Goal: Task Accomplishment & Management: Use online tool/utility

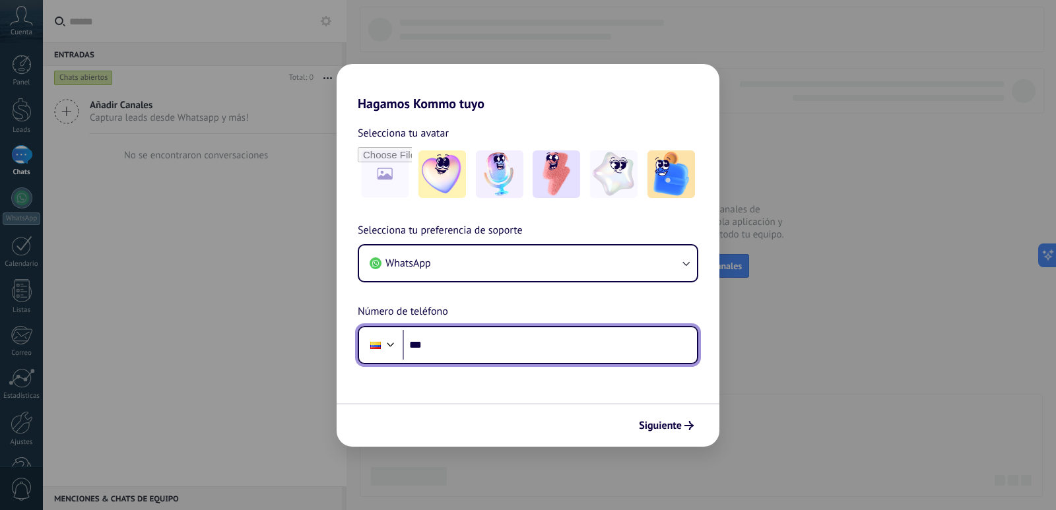
click at [585, 356] on input "***" at bounding box center [549, 345] width 294 height 30
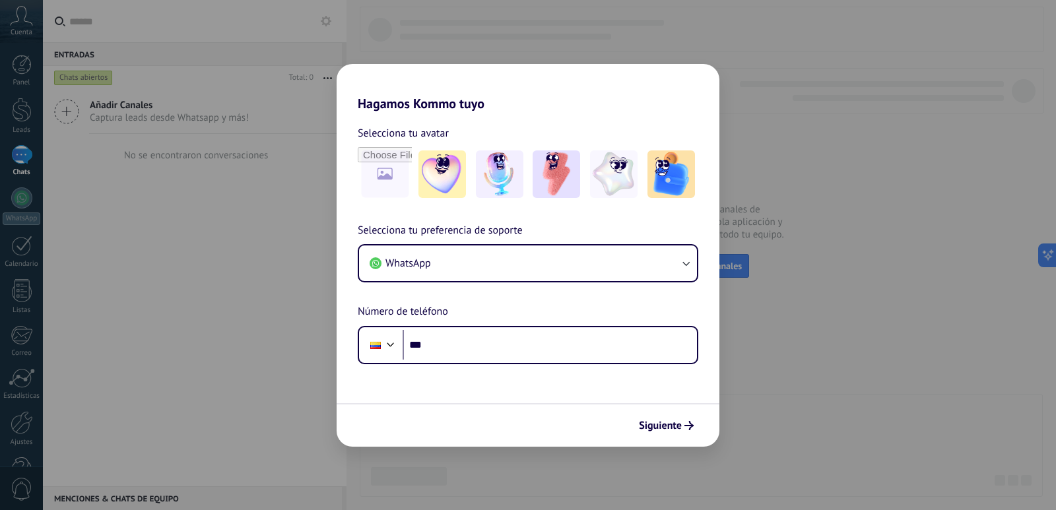
click at [242, 344] on div "Hagamos Kommo tuyo Selecciona tu avatar Selecciona tu preferencia de soporte Wh…" at bounding box center [528, 255] width 1056 height 510
click at [263, 460] on div "Hagamos Kommo tuyo Selecciona tu avatar Selecciona tu preferencia de soporte Wh…" at bounding box center [528, 255] width 1056 height 510
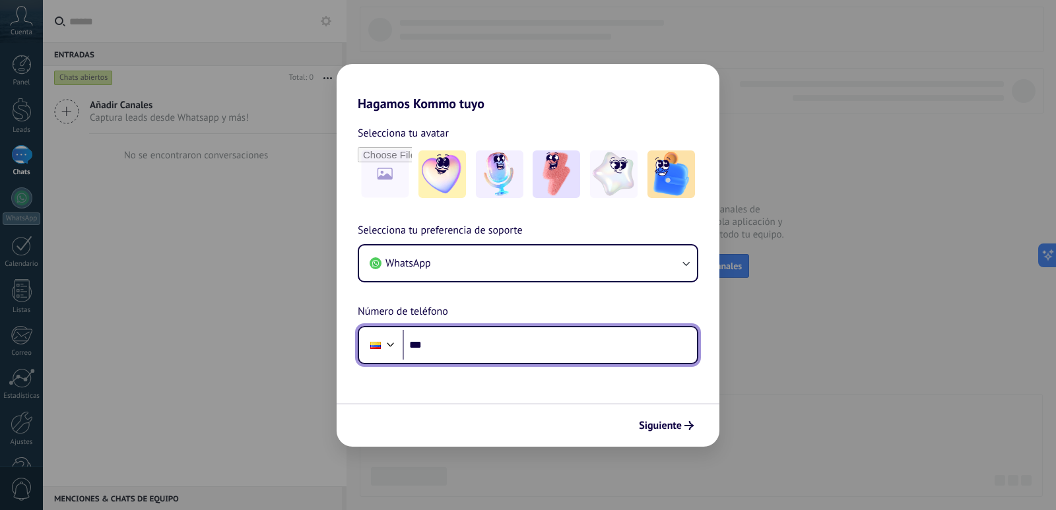
paste input "**********"
type input "**********"
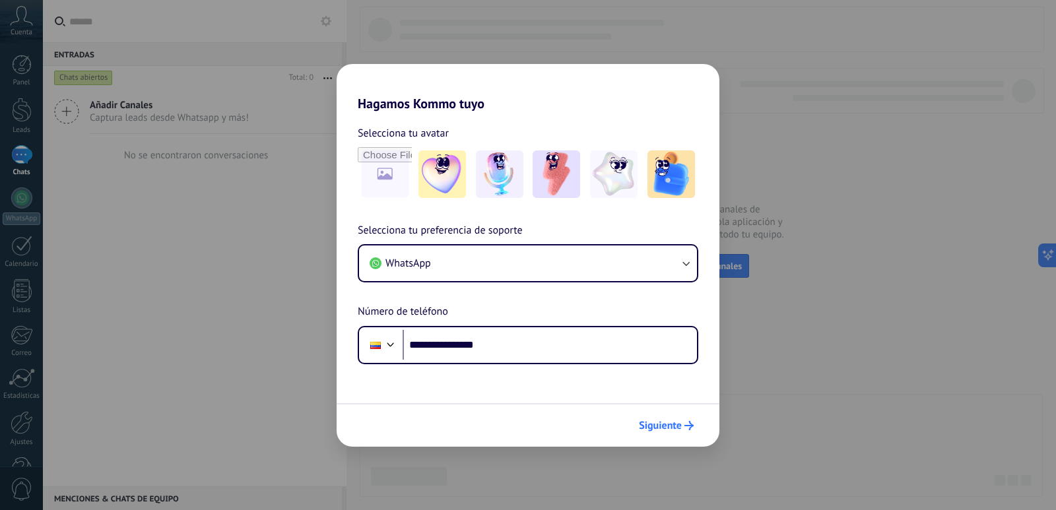
click at [652, 424] on span "Siguiente" at bounding box center [660, 425] width 43 height 9
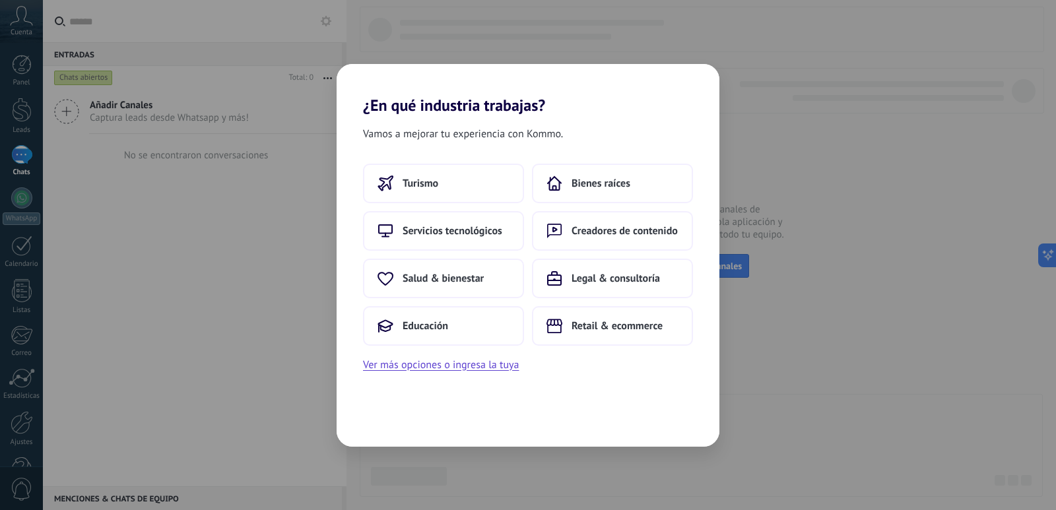
click at [657, 406] on div "Vamos a mejorar tu experiencia con Kommo. Turismo Bienes raíces Servicios tecno…" at bounding box center [527, 281] width 383 height 332
click at [459, 191] on button "Turismo" at bounding box center [443, 184] width 161 height 40
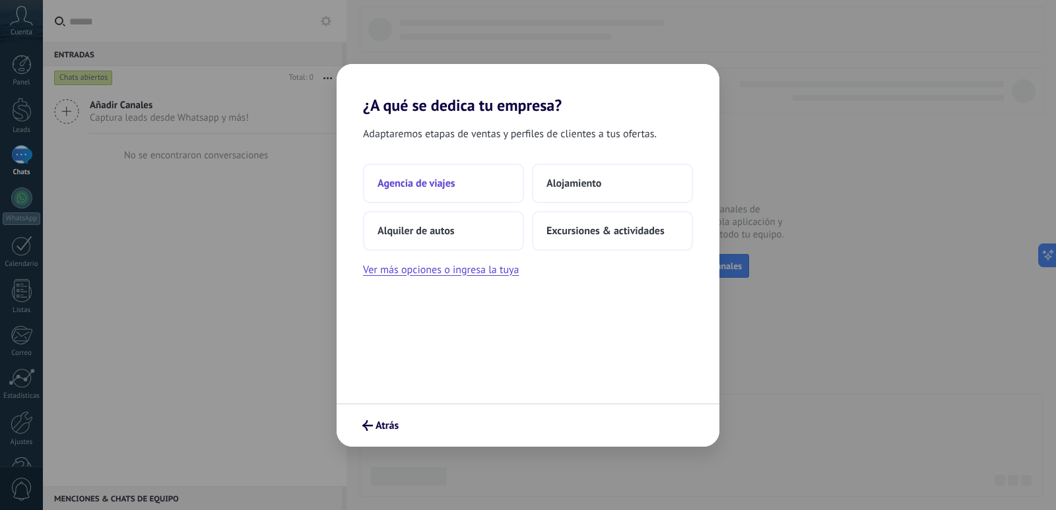
click at [462, 191] on button "Agencia de viajes" at bounding box center [443, 184] width 161 height 40
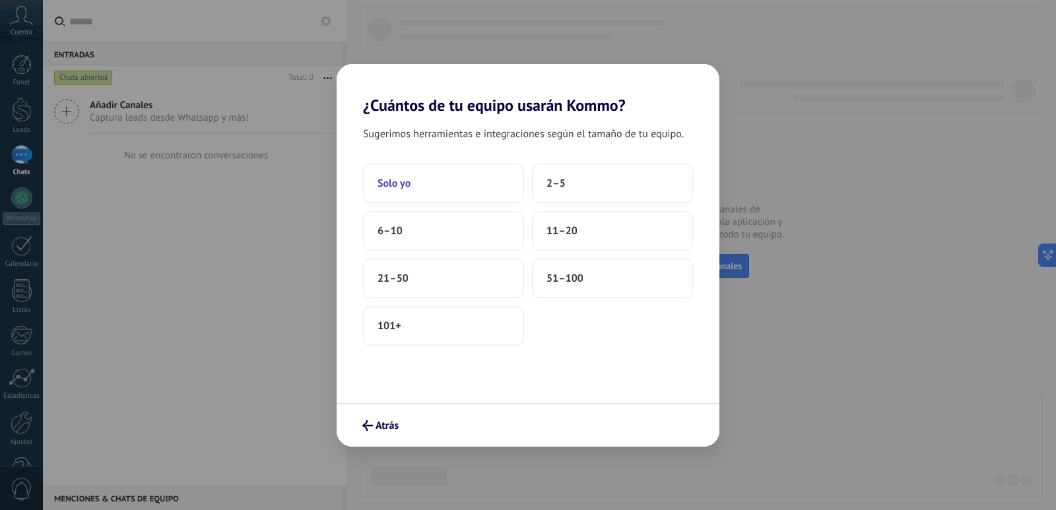
click at [479, 173] on button "Solo yo" at bounding box center [443, 184] width 161 height 40
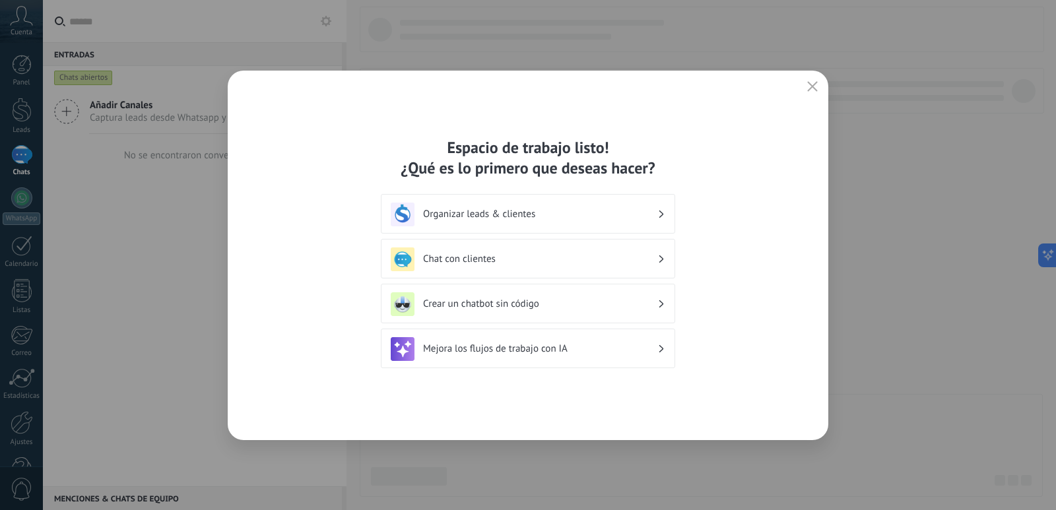
click at [654, 213] on h3 "Organizar leads & clientes" at bounding box center [540, 214] width 234 height 13
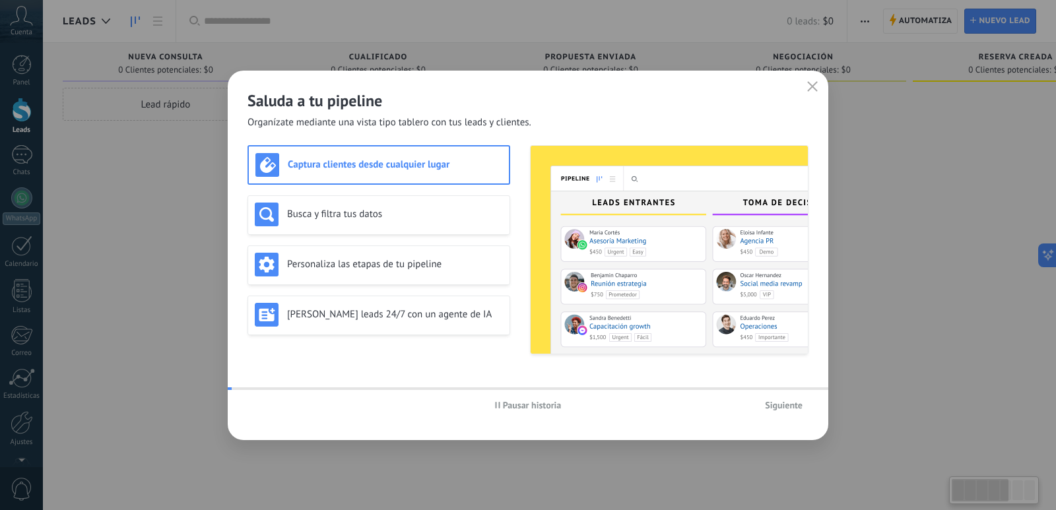
click at [814, 89] on icon "button" at bounding box center [812, 86] width 11 height 11
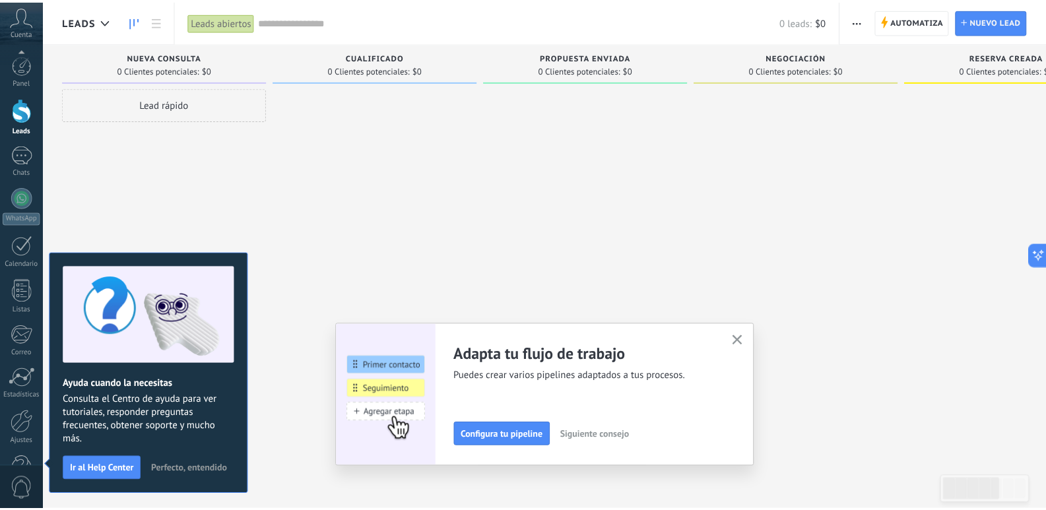
scroll to position [39, 0]
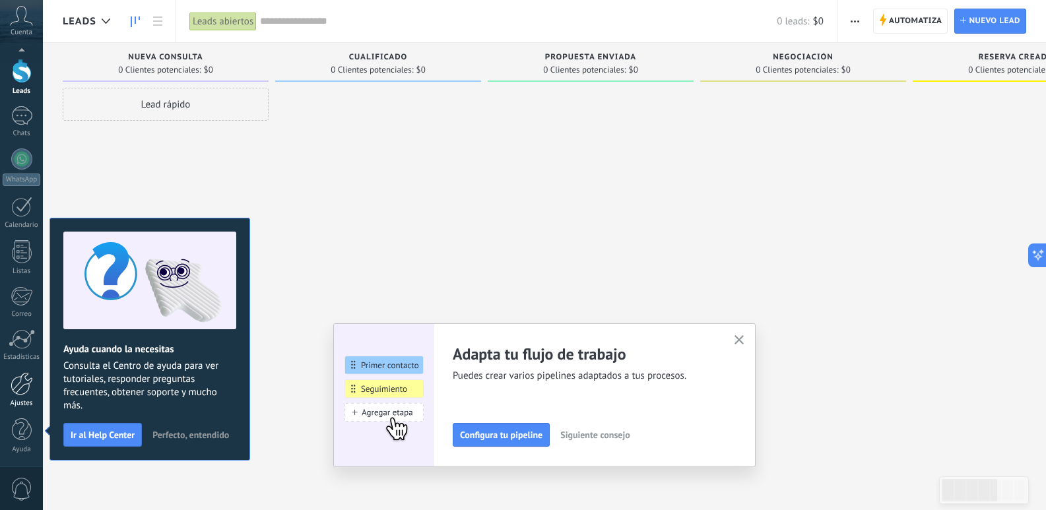
click at [9, 388] on link "Ajustes" at bounding box center [21, 390] width 43 height 36
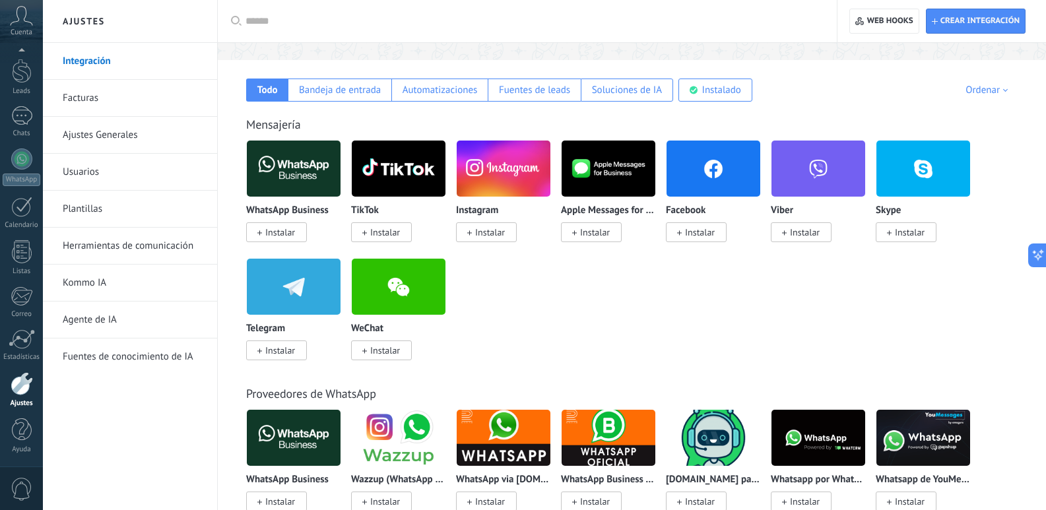
scroll to position [396, 0]
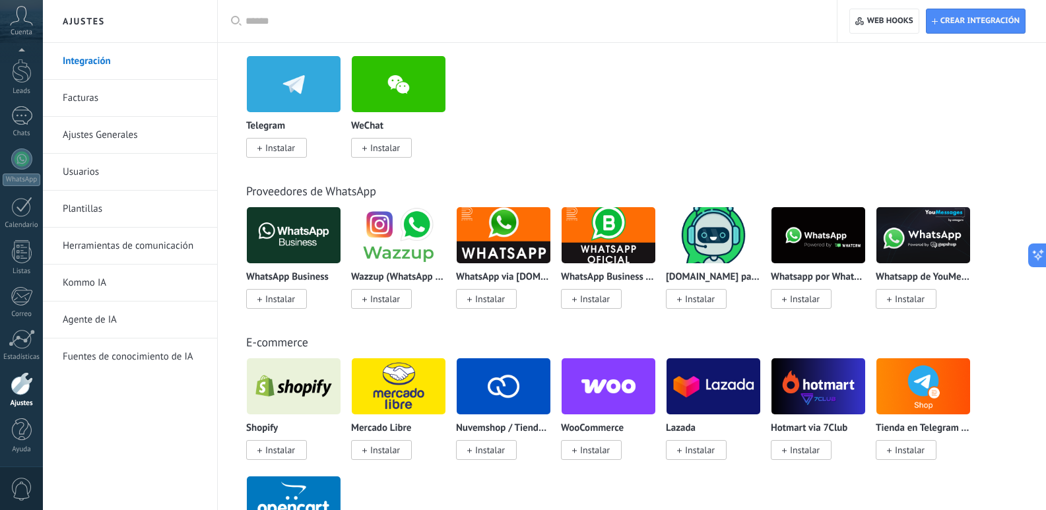
drag, startPoint x: 368, startPoint y: 296, endPoint x: 369, endPoint y: 321, distance: 25.1
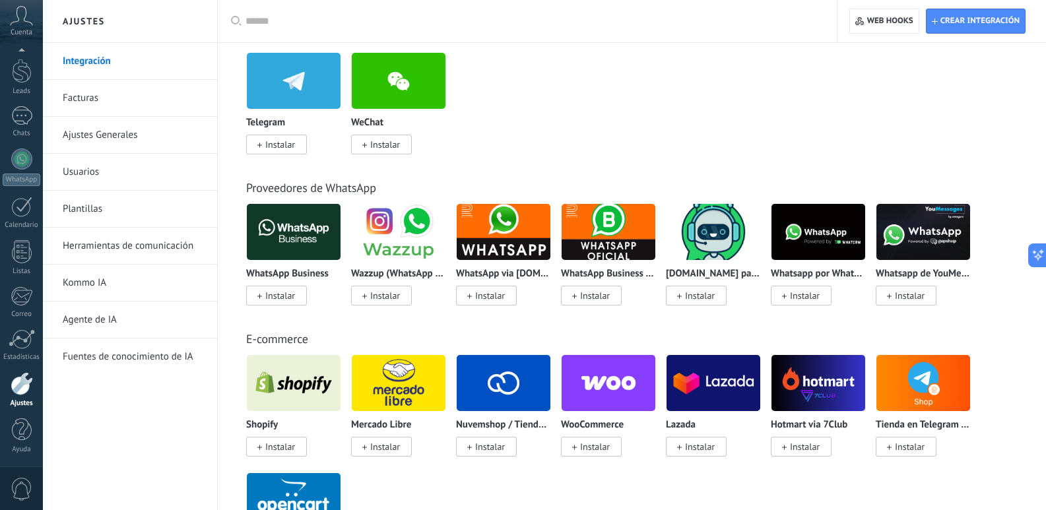
drag, startPoint x: 369, startPoint y: 321, endPoint x: 369, endPoint y: 330, distance: 8.6
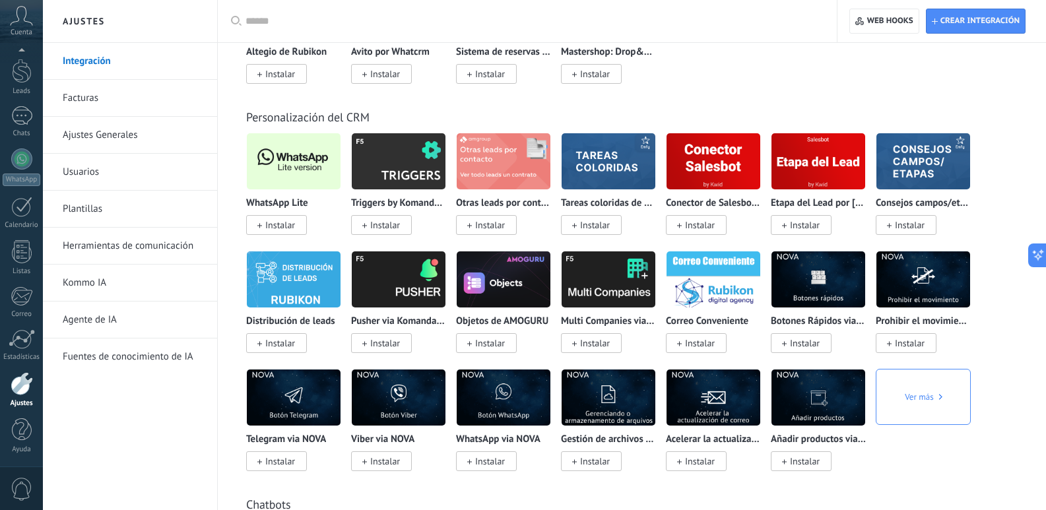
drag, startPoint x: 412, startPoint y: 328, endPoint x: 420, endPoint y: 364, distance: 37.1
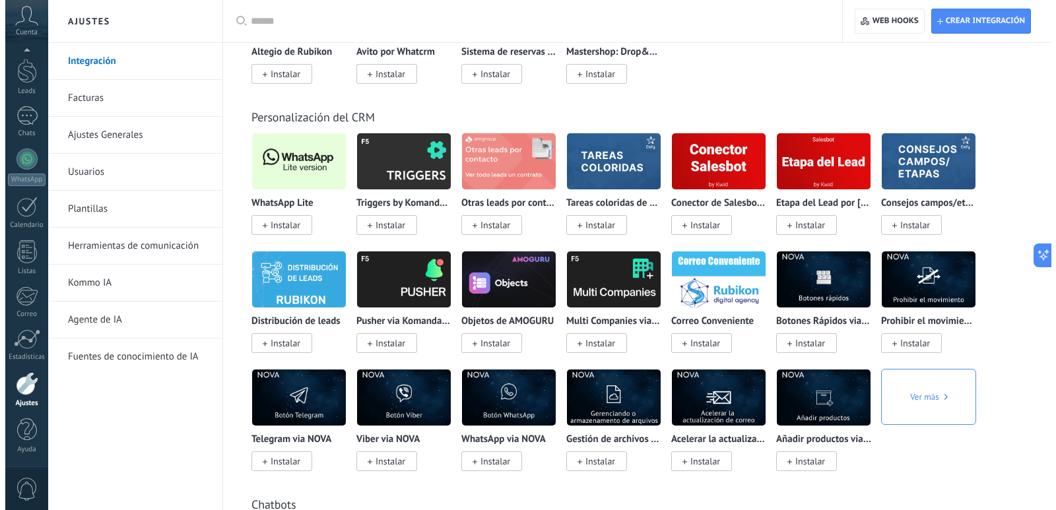
scroll to position [2581, 0]
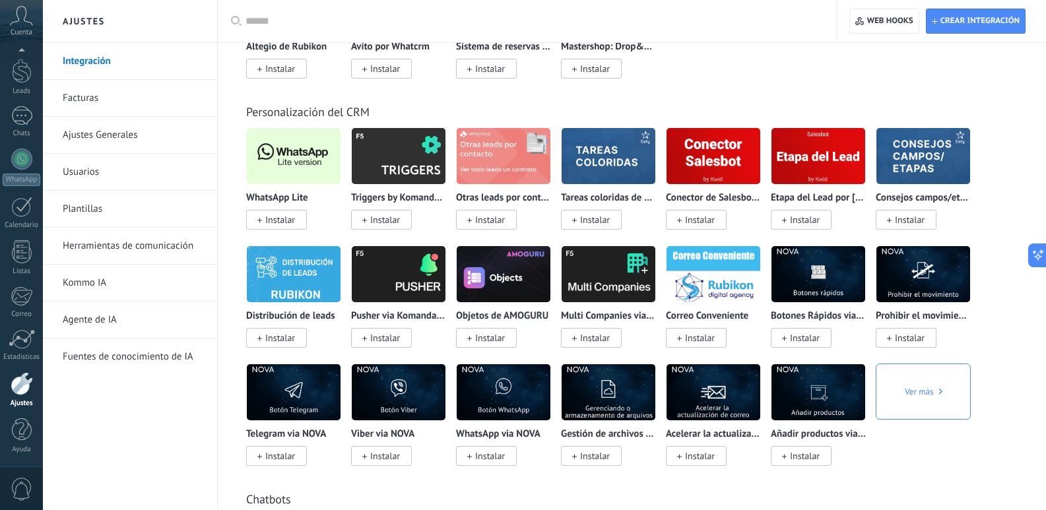
click at [291, 216] on span "Instalar" at bounding box center [280, 220] width 30 height 12
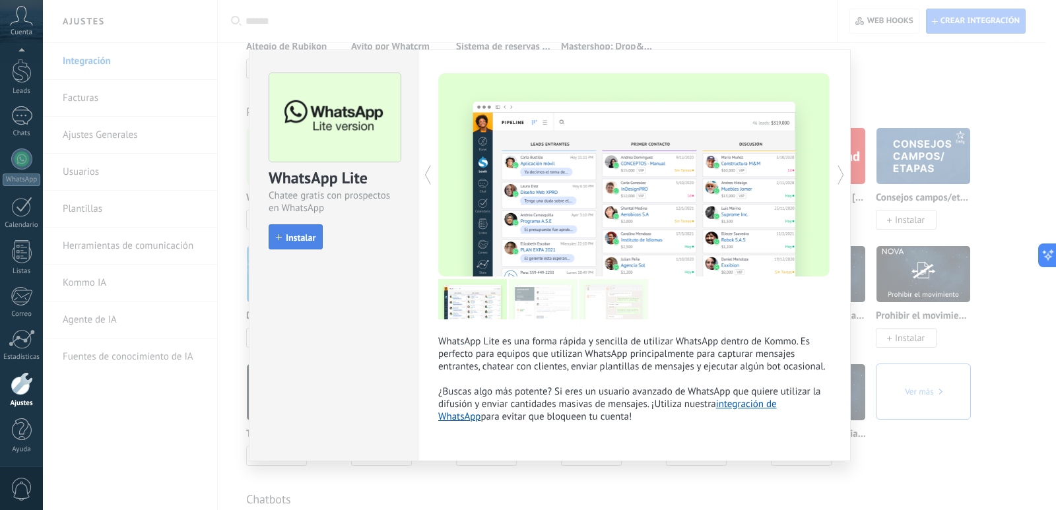
click at [296, 241] on span "Instalar" at bounding box center [301, 237] width 30 height 9
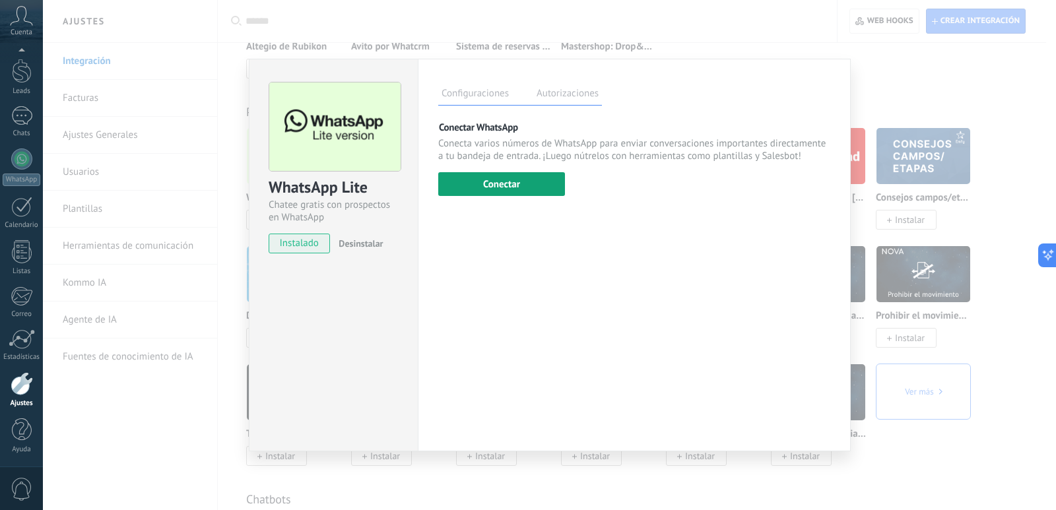
click at [531, 185] on button "Conectar" at bounding box center [501, 184] width 127 height 24
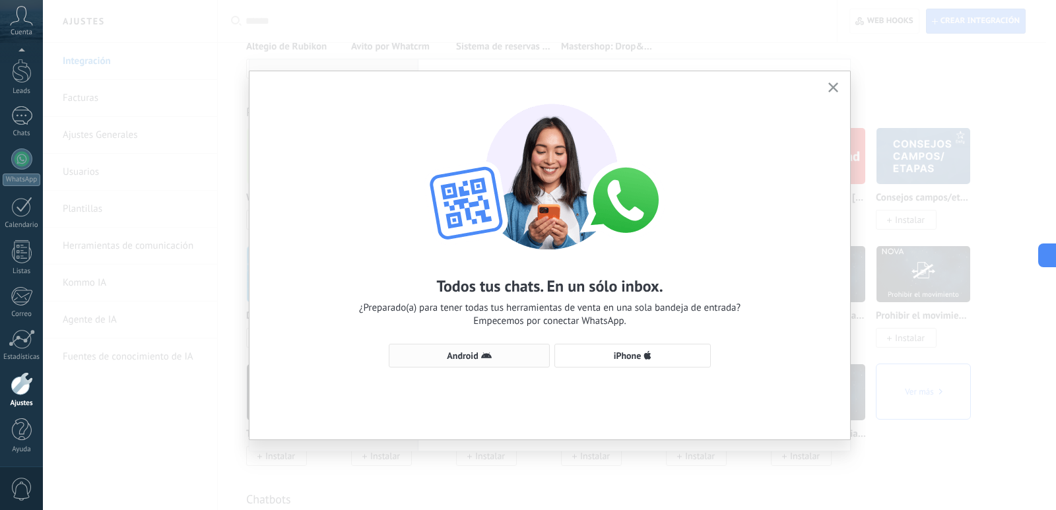
click at [487, 360] on icon "button" at bounding box center [486, 355] width 11 height 11
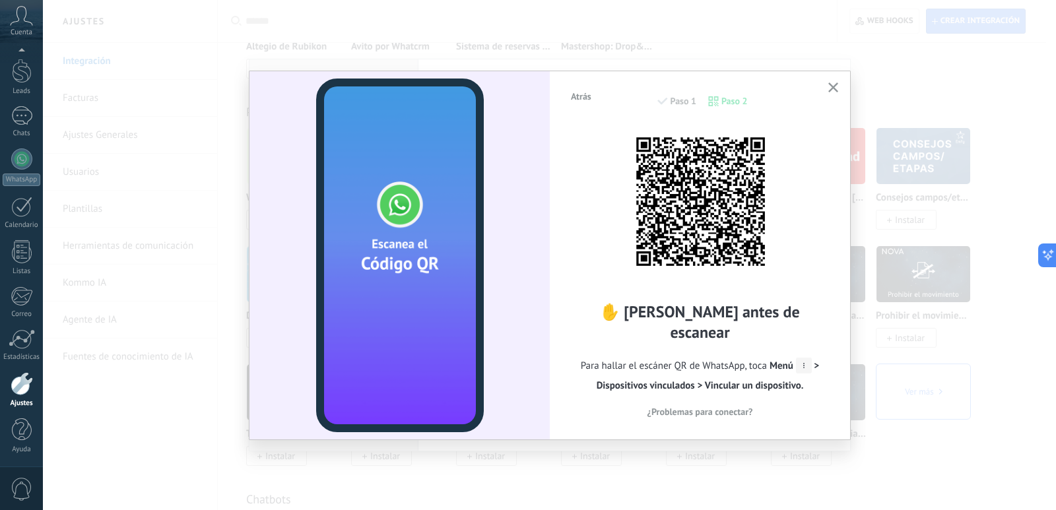
click at [815, 499] on div "Atrás Paso 1 Paso 2 ✋ [PERSON_NAME] antes de escanear Para hallar el escáner QR…" at bounding box center [549, 255] width 1013 height 510
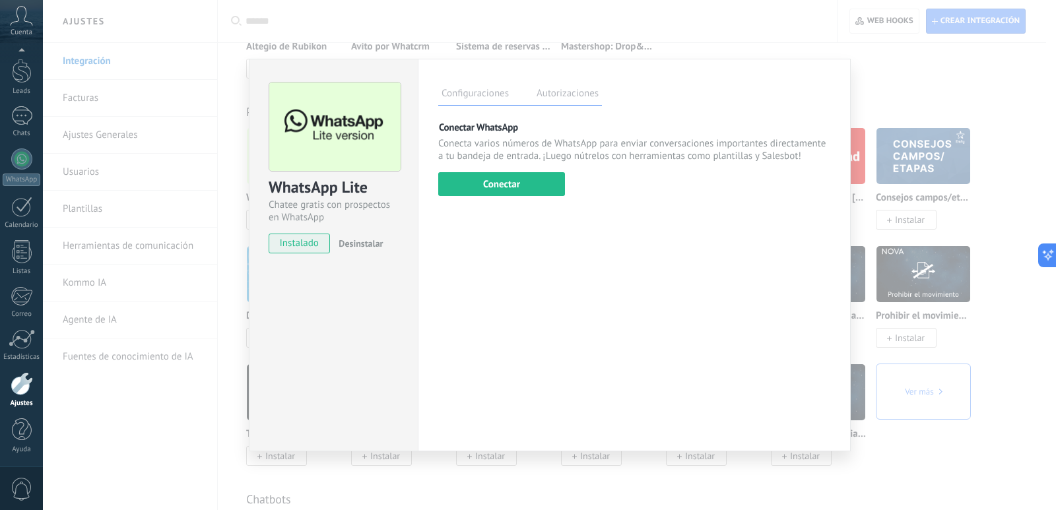
scroll to position [88, 0]
drag, startPoint x: 577, startPoint y: 84, endPoint x: 574, endPoint y: 96, distance: 11.7
click at [577, 86] on div "Configuraciones Autorizaciones" at bounding box center [520, 93] width 164 height 23
click at [573, 98] on label "Autorizaciones" at bounding box center [567, 95] width 69 height 19
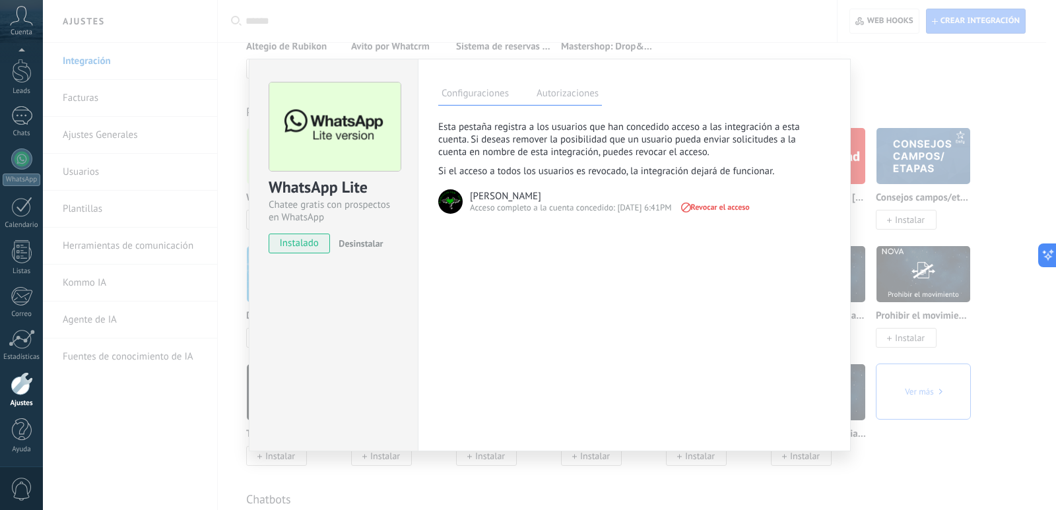
click at [485, 96] on label "Configuraciones" at bounding box center [475, 95] width 74 height 19
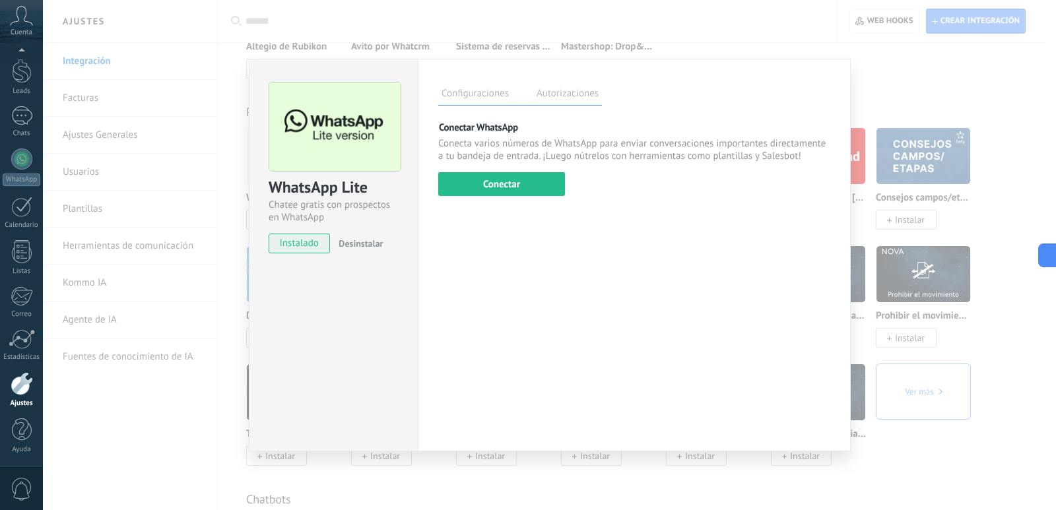
click at [556, 101] on label "Autorizaciones" at bounding box center [567, 95] width 69 height 19
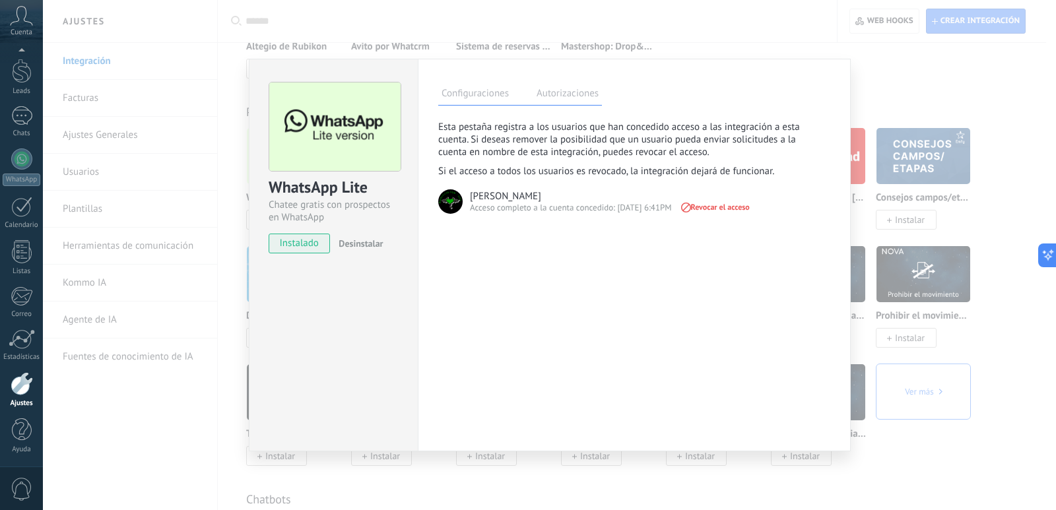
click at [490, 98] on label "Configuraciones" at bounding box center [475, 95] width 74 height 19
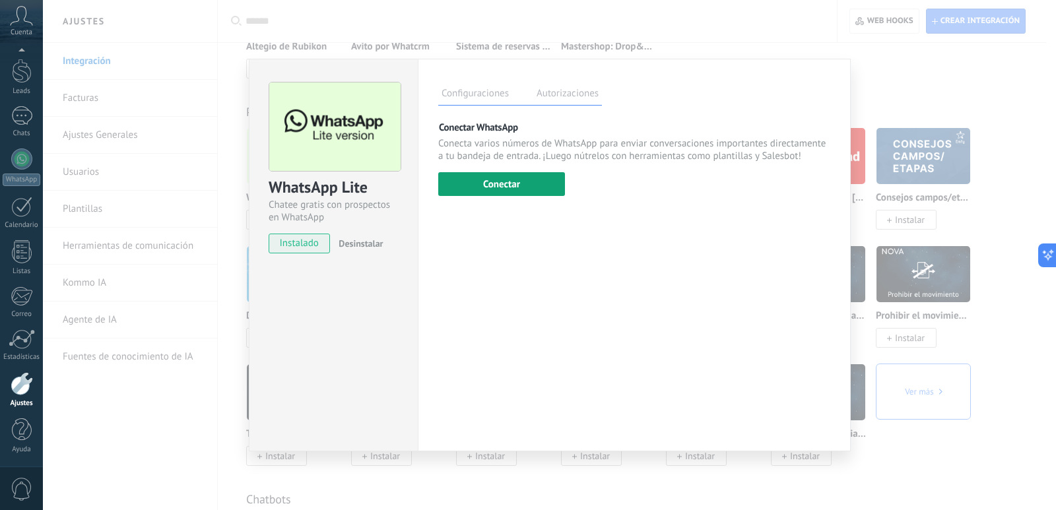
click at [509, 179] on button "Conectar" at bounding box center [501, 184] width 127 height 24
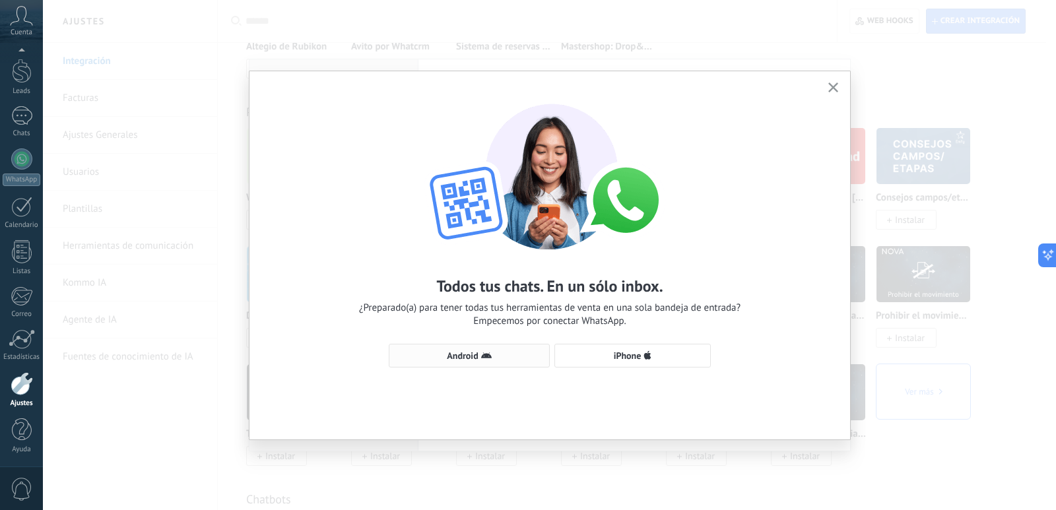
click at [479, 358] on span "Android" at bounding box center [469, 355] width 146 height 11
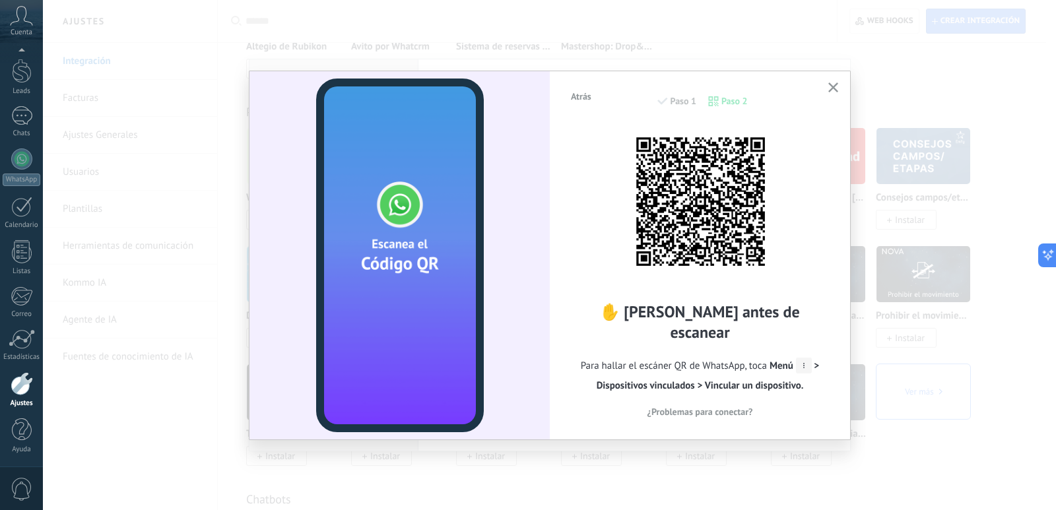
click at [832, 90] on use "button" at bounding box center [833, 87] width 10 height 10
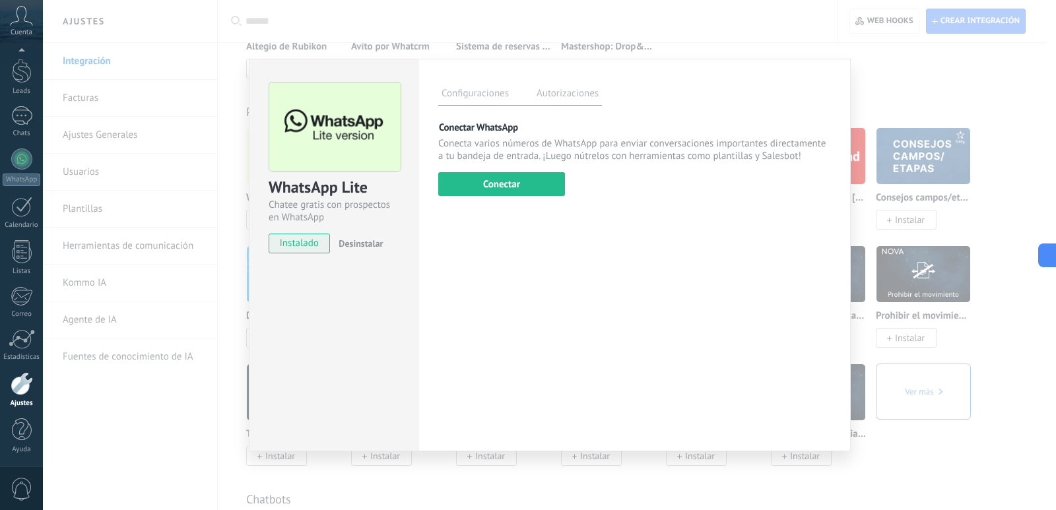
click at [622, 185] on div "Conectar WhatsApp Conecta varios números de WhatsApp para enviar conversaciones…" at bounding box center [634, 158] width 392 height 75
click at [552, 189] on button "Conectar" at bounding box center [501, 184] width 127 height 24
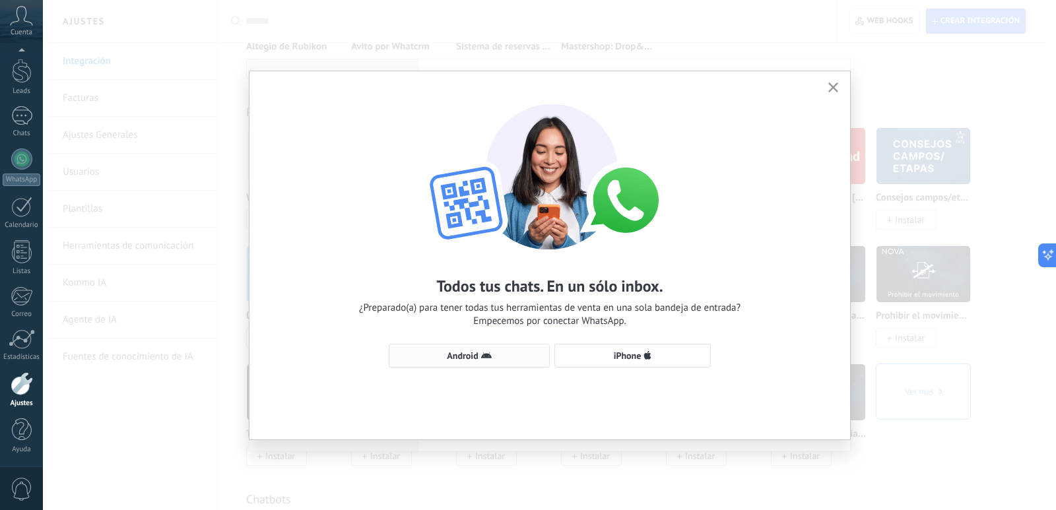
click at [476, 364] on button "Android" at bounding box center [469, 356] width 161 height 24
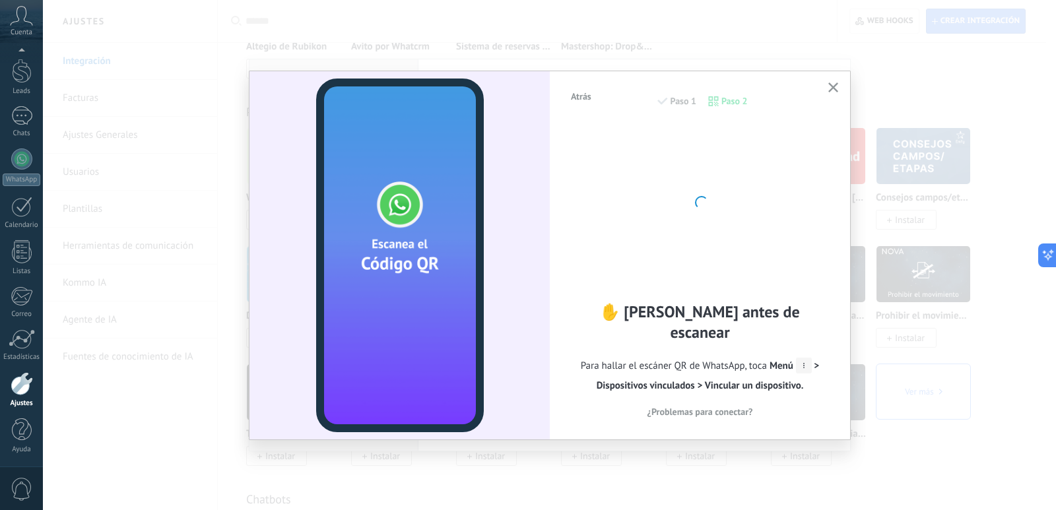
click at [664, 274] on div at bounding box center [699, 201] width 145 height 145
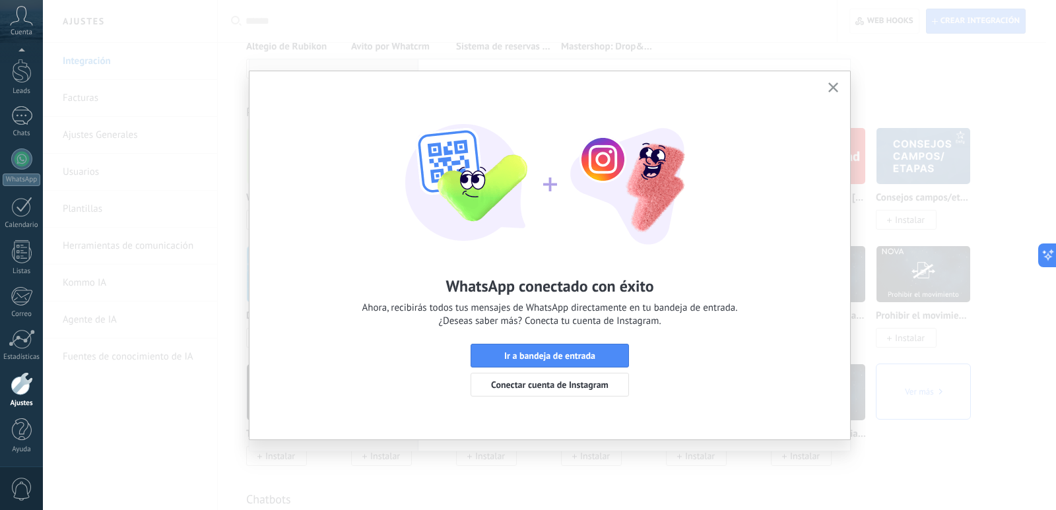
click at [827, 115] on div "WhatsApp conectado con éxito Ahora, recibirás todos tus mensajes de WhatsApp di…" at bounding box center [549, 243] width 600 height 345
click at [577, 353] on span "Ir a bandeja de entrada" at bounding box center [549, 355] width 91 height 9
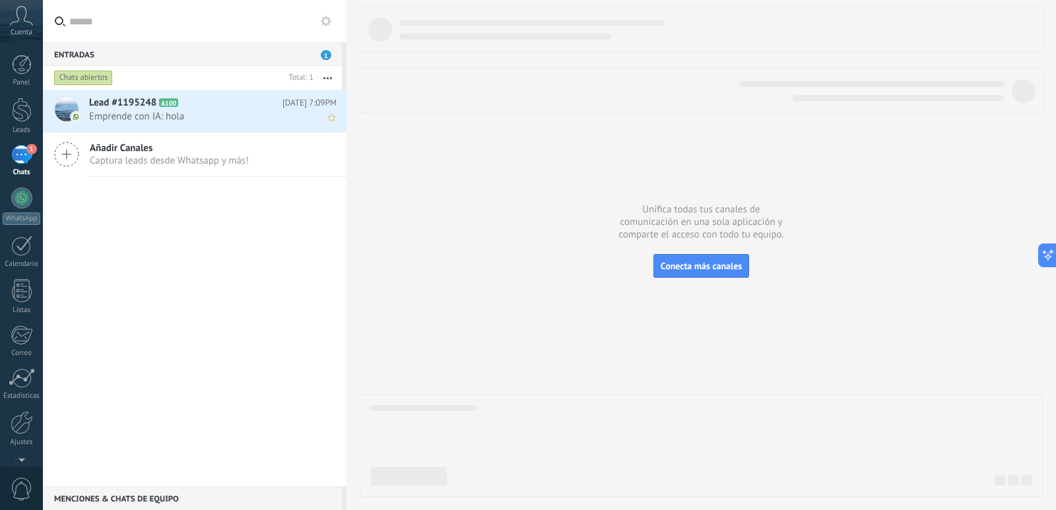
click at [253, 125] on div "Lead #1195248 A100 [DATE] 7:09PM Emprende con IA: hola" at bounding box center [217, 111] width 257 height 42
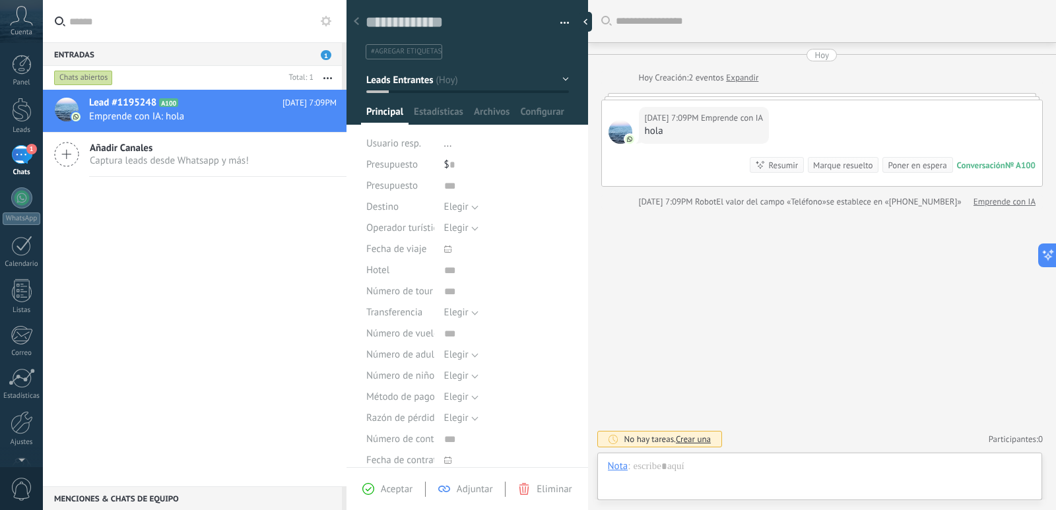
scroll to position [20, 0]
click at [685, 459] on div "Chat Correo Nota Tarea Chat para Emprende con IA : 100 Enviar Cancelar Rastrear…" at bounding box center [819, 477] width 445 height 48
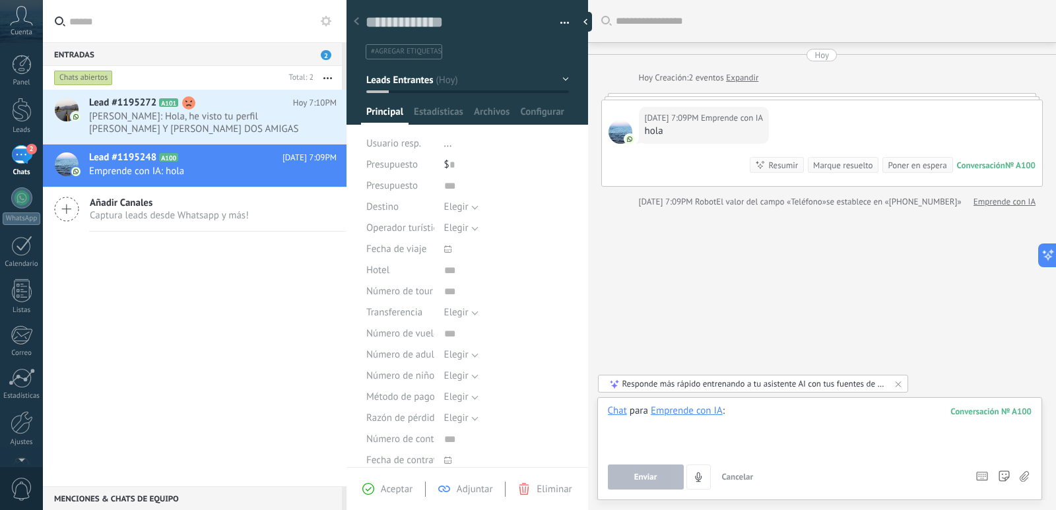
click at [689, 428] on div at bounding box center [820, 429] width 424 height 50
click at [265, 126] on span "[PERSON_NAME]: Hola, he visto tu perfil [PERSON_NAME] Y [PERSON_NAME] DOS AMIGA…" at bounding box center [200, 122] width 222 height 25
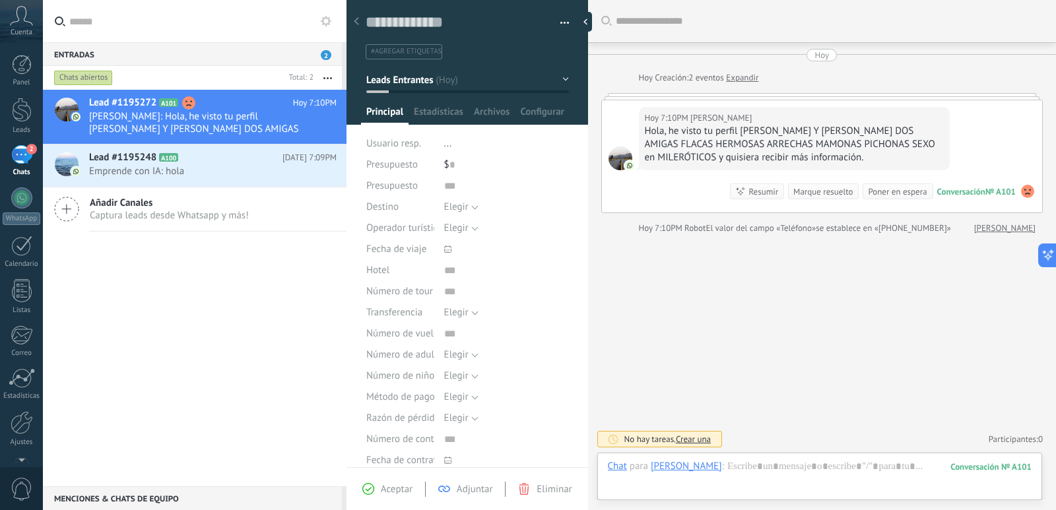
scroll to position [20, 0]
click at [231, 163] on h2 "Lead #1195248 A100" at bounding box center [185, 157] width 193 height 13
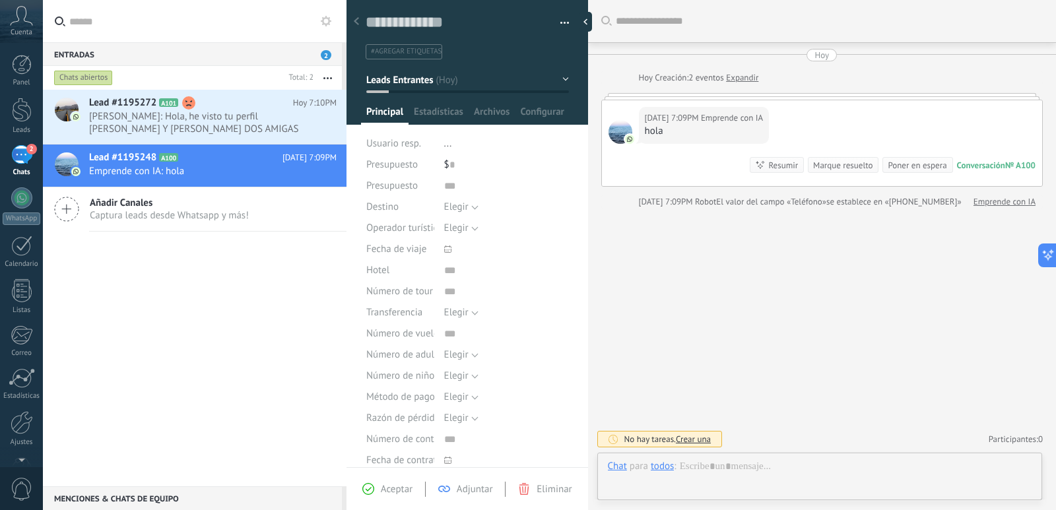
scroll to position [20, 0]
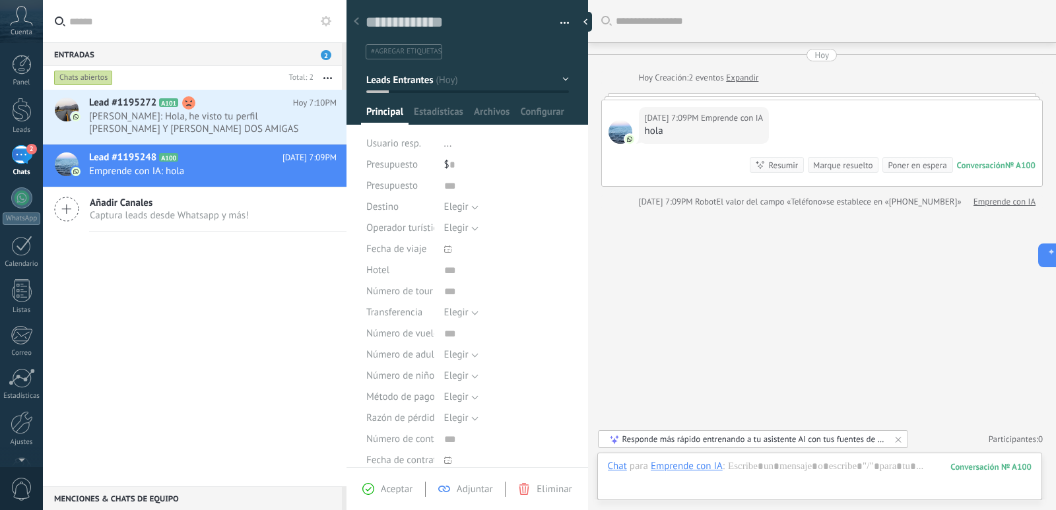
click at [236, 380] on div "Lead #1195272 A101 [DATE] 7:10PM [PERSON_NAME]: [PERSON_NAME], he visto tu perf…" at bounding box center [194, 288] width 303 height 397
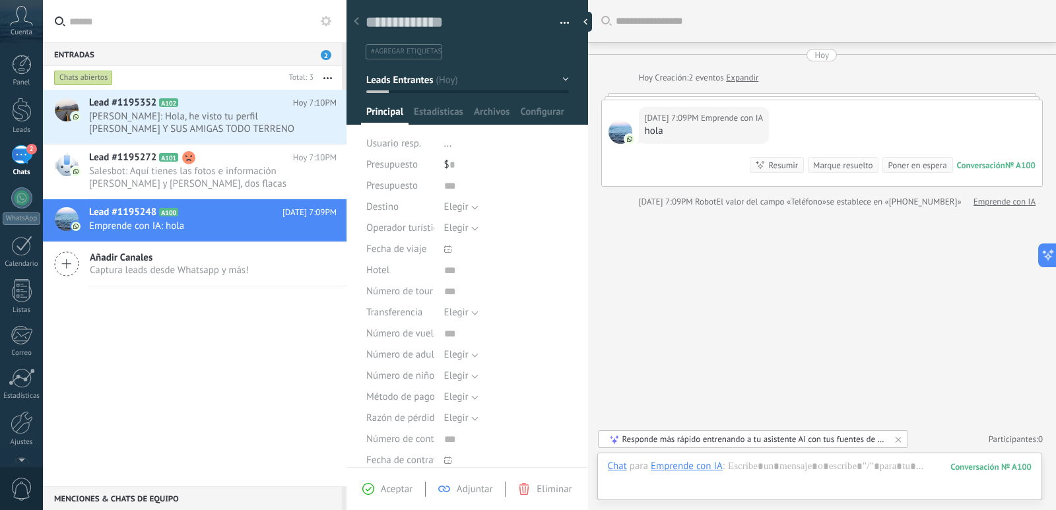
click at [658, 340] on div "Buscar Carga más [DATE] [DATE] Creación: 2 eventos Expandir [DATE] 7:09PM Empre…" at bounding box center [822, 255] width 468 height 510
click at [188, 158] on use at bounding box center [188, 157] width 13 height 13
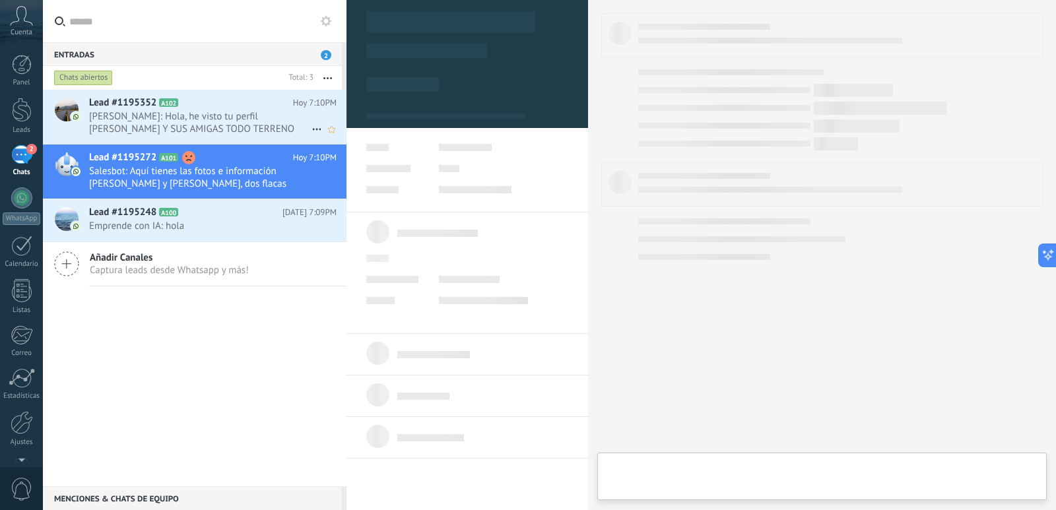
click at [212, 109] on div "Lead #1195352 A102 [DATE] 7:10PM [PERSON_NAME]: [PERSON_NAME], he visto tu perf…" at bounding box center [217, 117] width 257 height 54
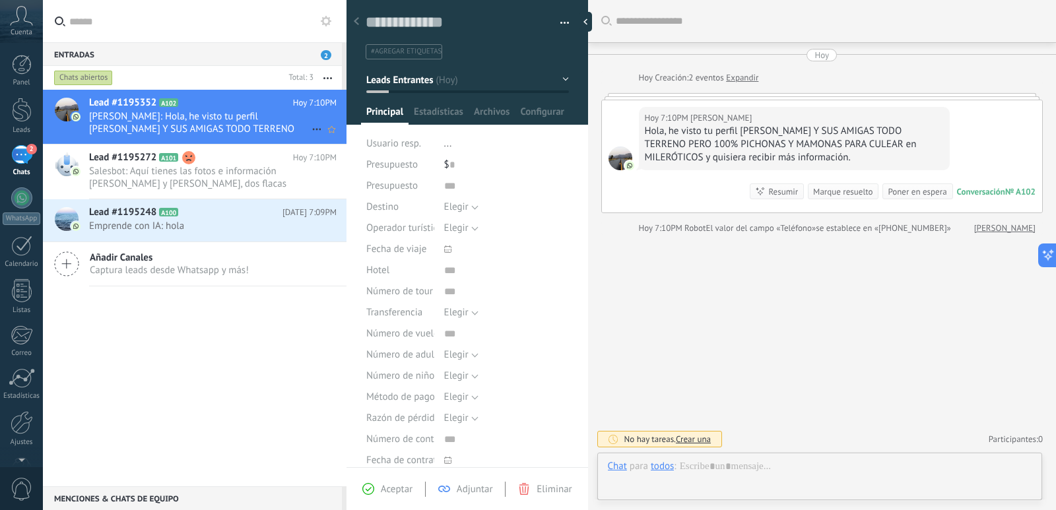
scroll to position [20, 0]
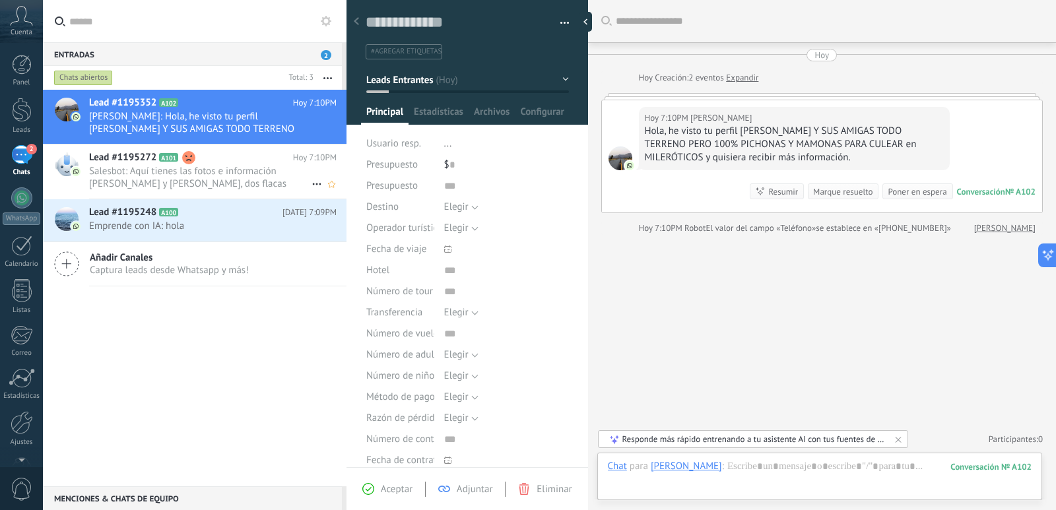
click at [226, 168] on span "Salesbot: Aquí tienes las fotos e información [PERSON_NAME] y [PERSON_NAME], do…" at bounding box center [200, 177] width 222 height 25
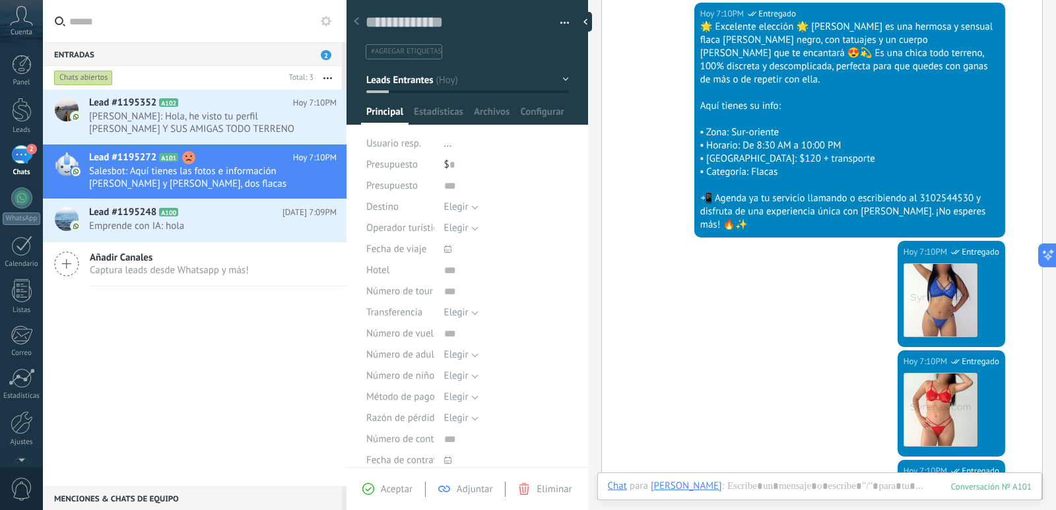
scroll to position [66, 0]
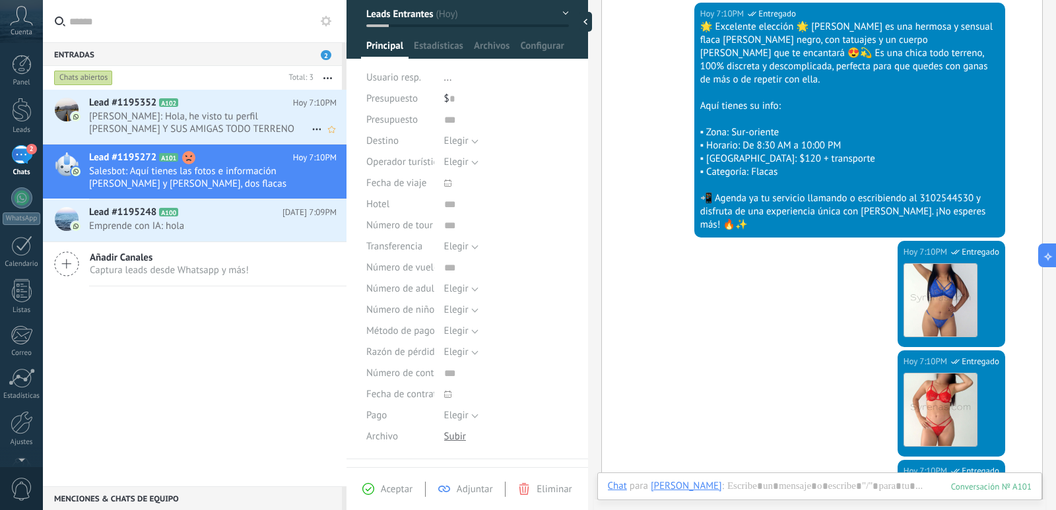
click at [190, 106] on icon at bounding box center [188, 102] width 13 height 13
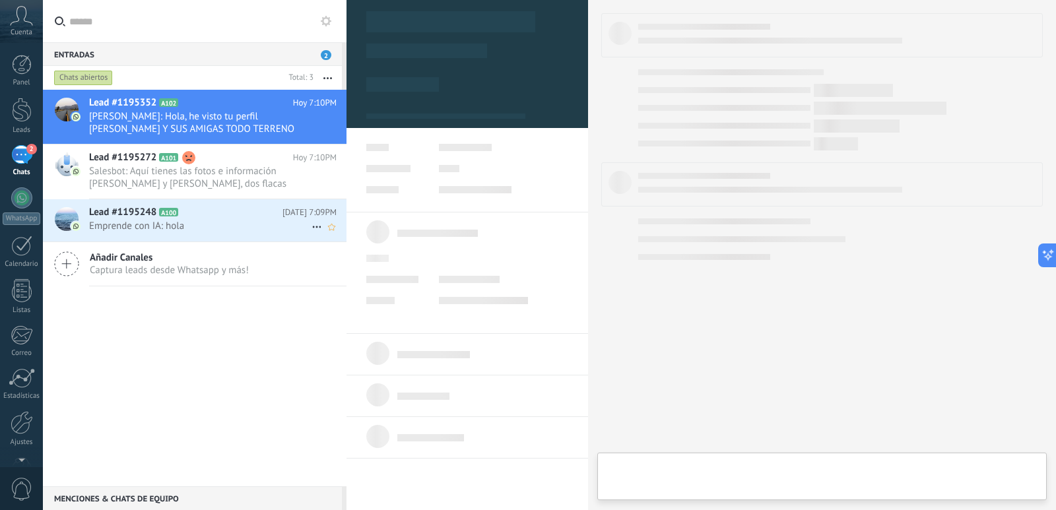
type textarea "**********"
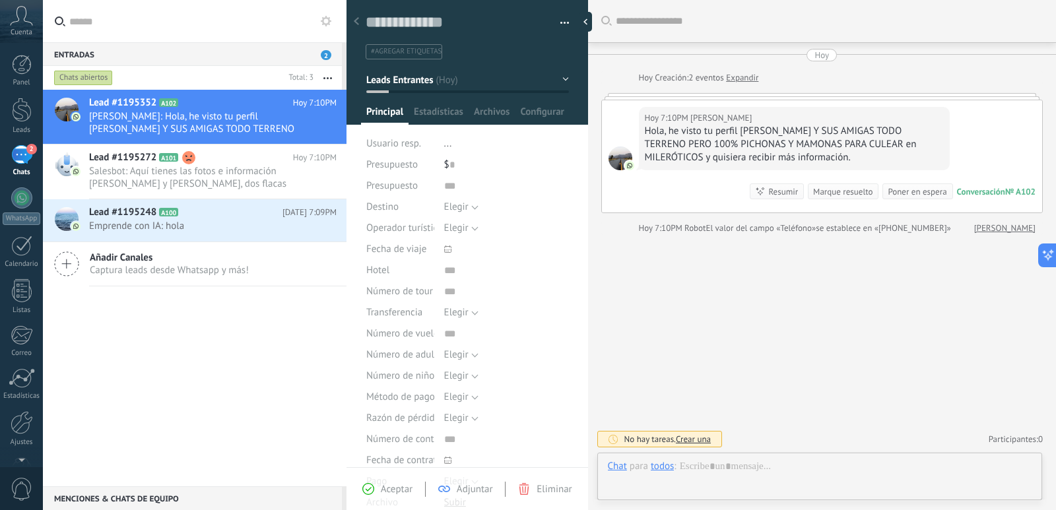
scroll to position [20, 0]
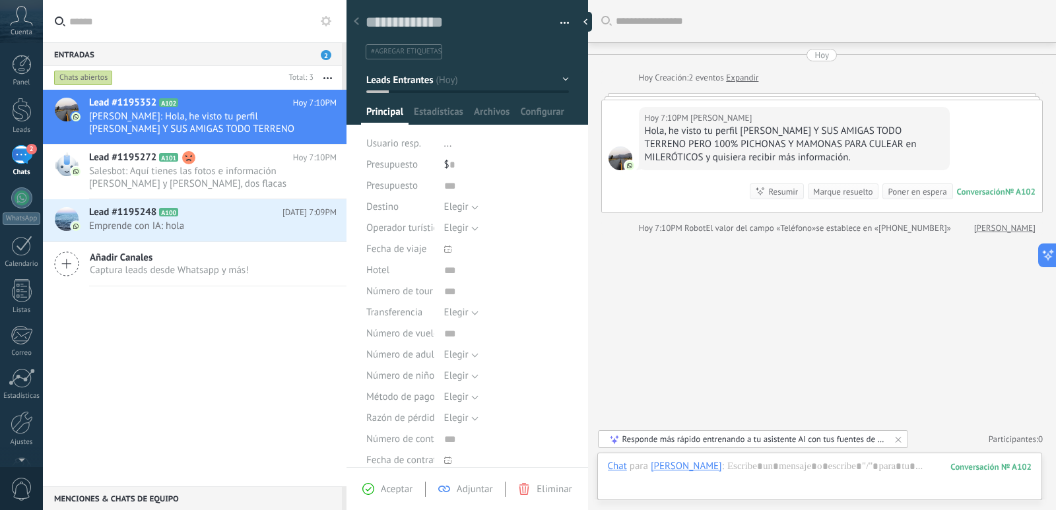
click at [261, 303] on div "Lead #1195352 A102 [DATE] 7:10PM [PERSON_NAME]: [PERSON_NAME], he visto tu perf…" at bounding box center [194, 288] width 303 height 397
click at [887, 249] on div "Buscar Carga más [DATE] [DATE] Creación: 2 eventos Expandir [DATE] 7:10PM [PERS…" at bounding box center [822, 255] width 468 height 510
